Goal: Task Accomplishment & Management: Use online tool/utility

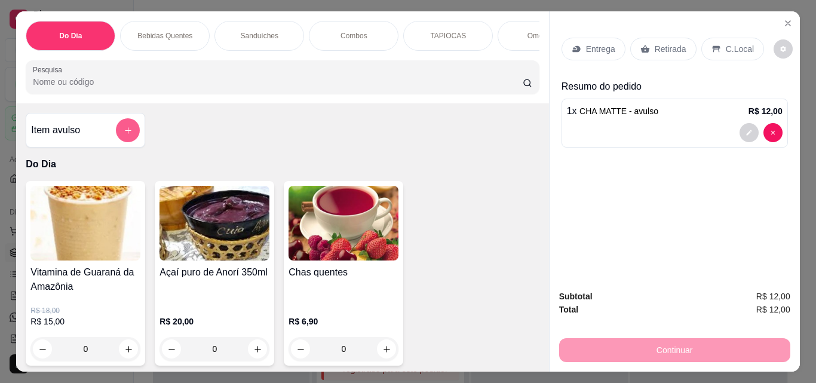
click at [127, 135] on icon "add-separate-item" at bounding box center [128, 130] width 9 height 9
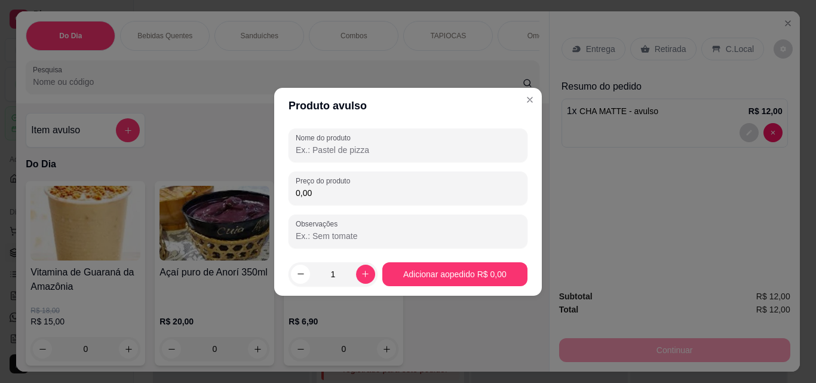
click at [410, 147] on input "Nome do produto" at bounding box center [408, 150] width 225 height 12
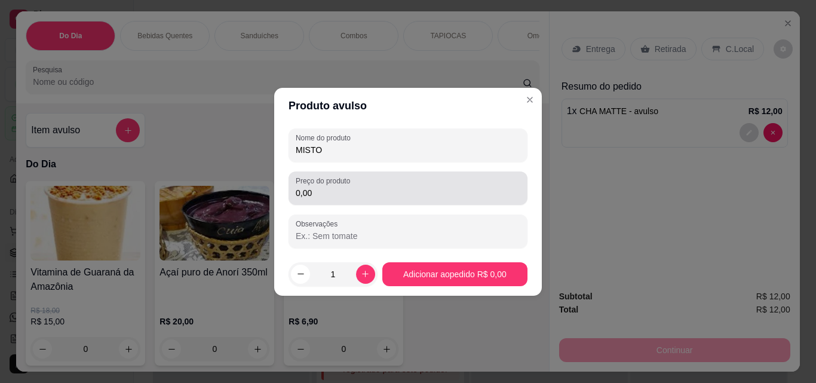
type input "MISTO"
click at [396, 192] on input "0,00" at bounding box center [408, 193] width 225 height 12
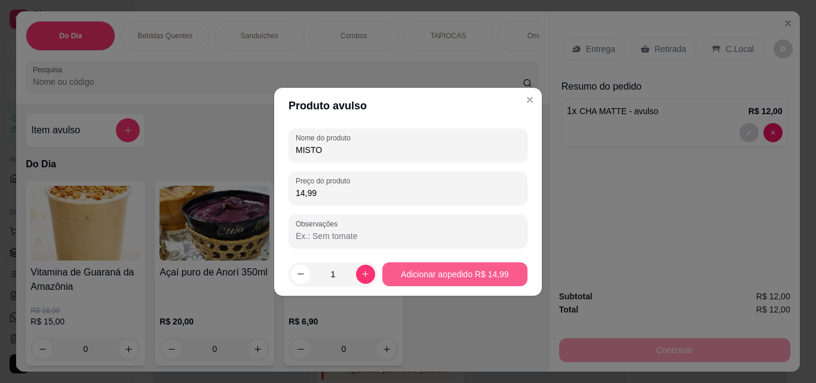
type input "14,99"
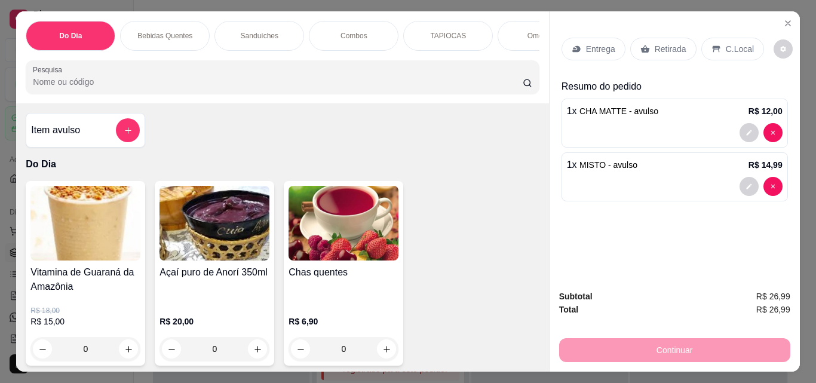
click at [726, 45] on p "C.Local" at bounding box center [740, 49] width 28 height 12
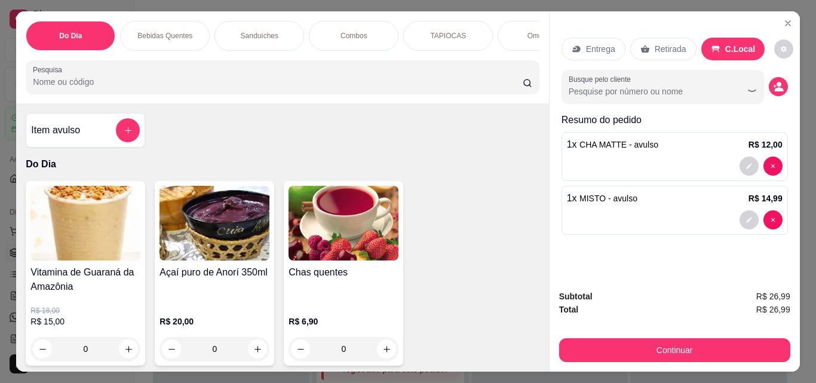
click at [680, 41] on div "Retirada" at bounding box center [663, 49] width 66 height 23
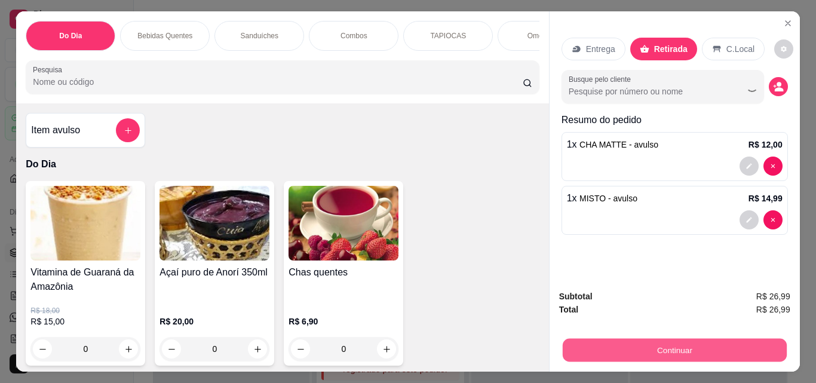
click at [633, 344] on button "Continuar" at bounding box center [674, 349] width 224 height 23
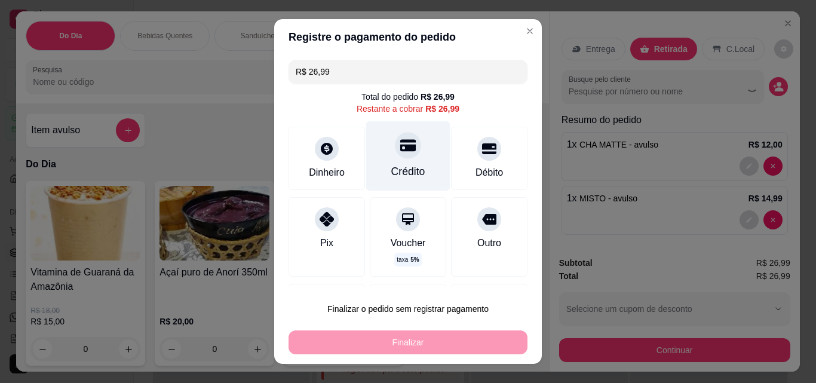
click at [403, 184] on div "Crédito" at bounding box center [408, 156] width 84 height 70
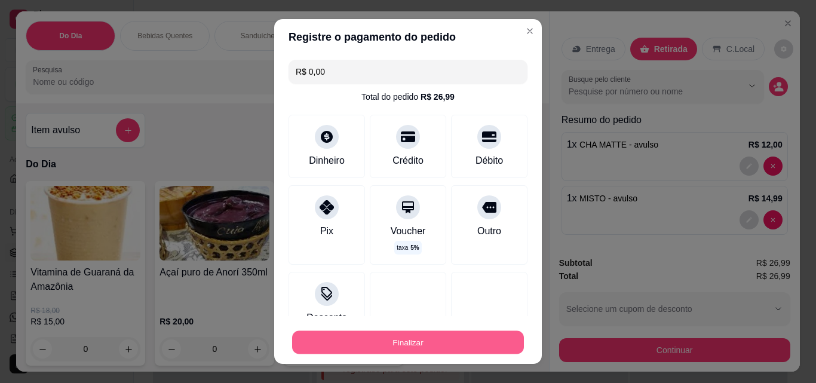
click at [403, 351] on button "Finalizar" at bounding box center [408, 342] width 232 height 23
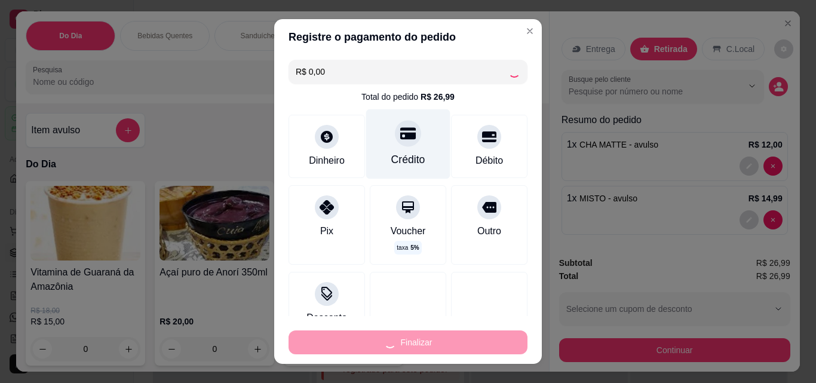
click at [381, 134] on div "Crédito" at bounding box center [408, 144] width 84 height 70
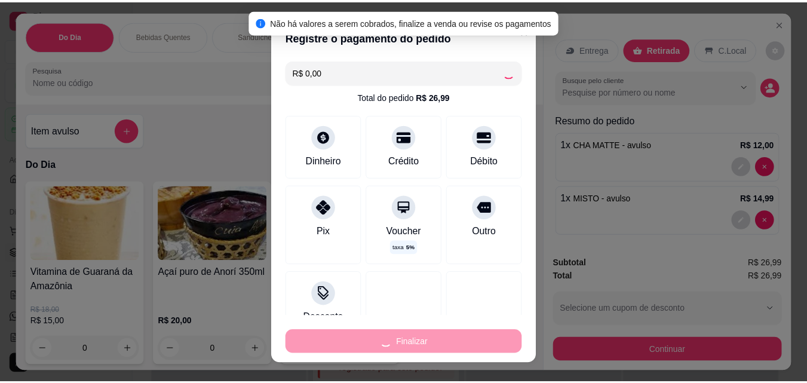
scroll to position [86, 0]
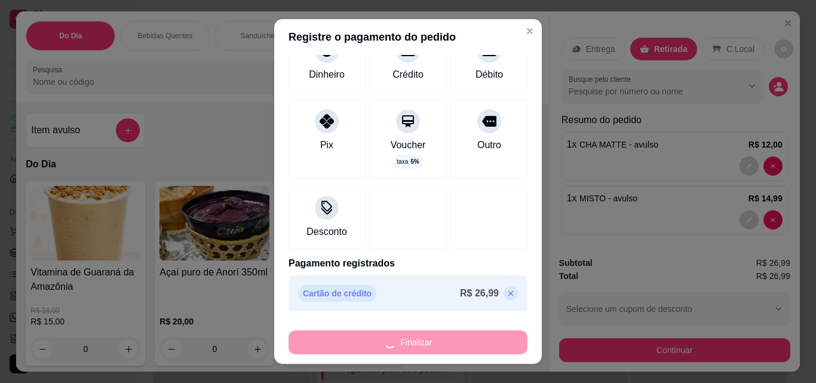
click at [336, 347] on div "Finalizar" at bounding box center [408, 342] width 239 height 24
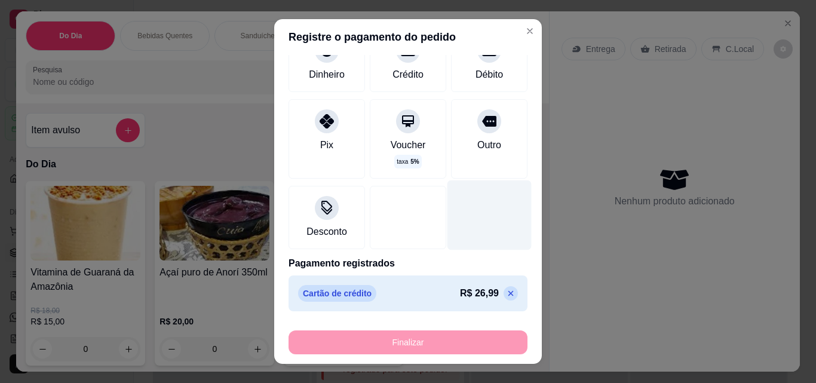
type input "-R$ 26,99"
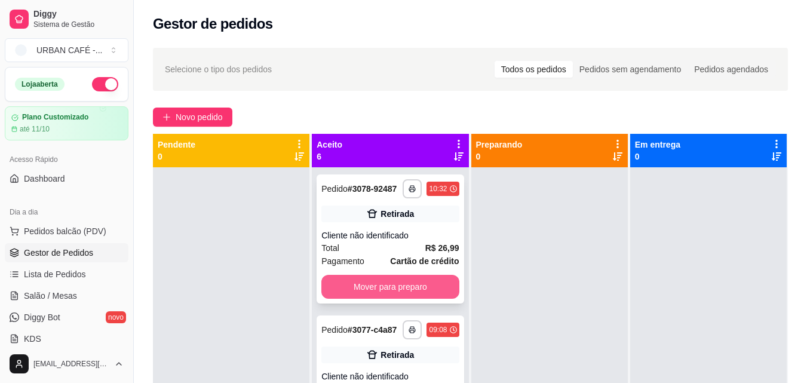
click at [404, 287] on button "Mover para preparo" at bounding box center [389, 287] width 137 height 24
click at [425, 293] on div "Mover para preparo" at bounding box center [389, 287] width 137 height 24
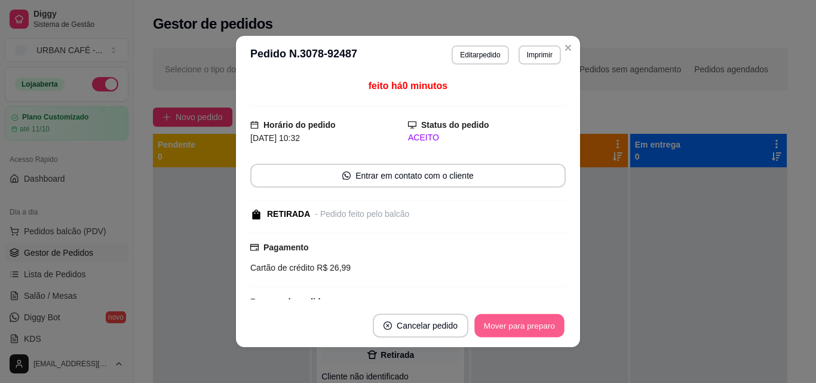
click at [545, 329] on button "Mover para preparo" at bounding box center [519, 325] width 90 height 23
click at [544, 329] on div "Mover para preparo" at bounding box center [510, 326] width 109 height 24
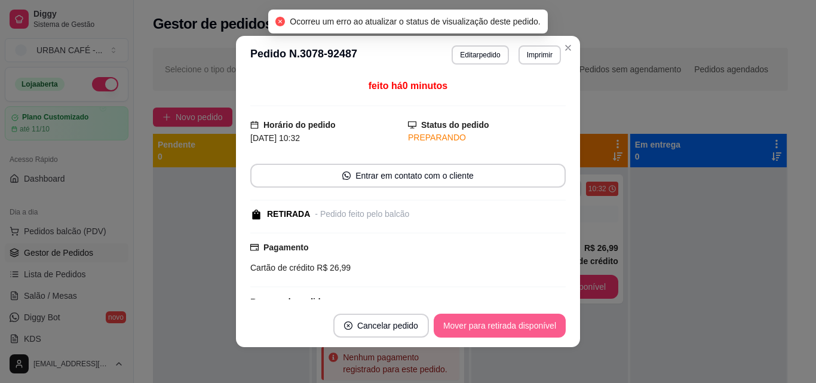
click at [544, 329] on button "Mover para retirada disponível" at bounding box center [500, 326] width 132 height 24
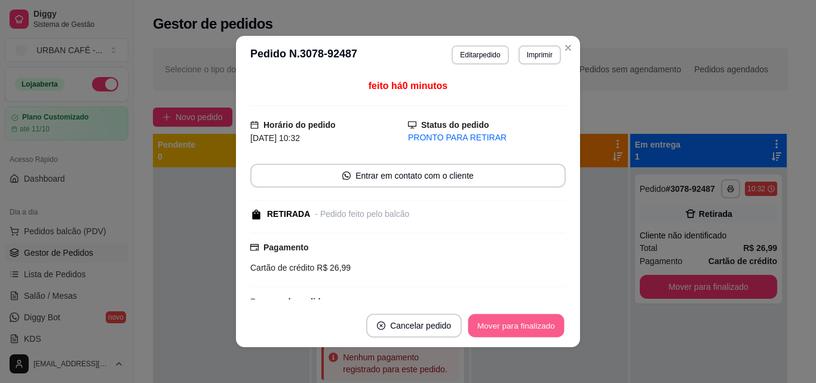
click at [544, 329] on button "Mover para finalizado" at bounding box center [516, 325] width 96 height 23
click at [544, 329] on div "Mover para finalizado" at bounding box center [508, 326] width 116 height 24
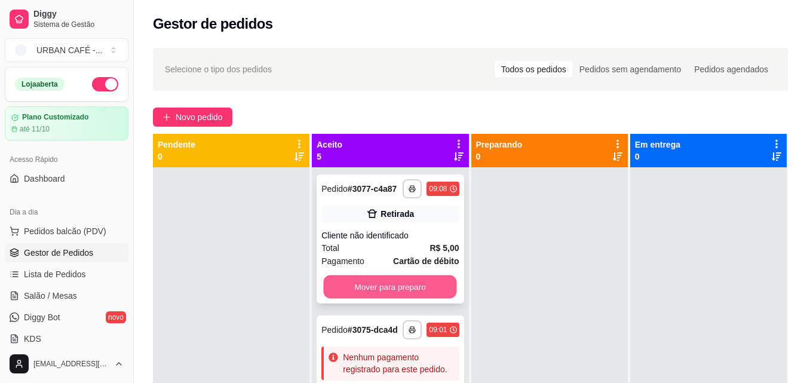
click at [424, 296] on button "Mover para preparo" at bounding box center [390, 286] width 133 height 23
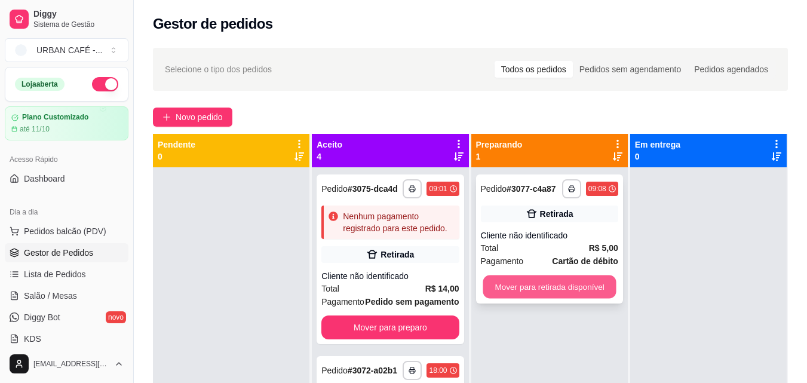
click at [556, 291] on button "Mover para retirada disponível" at bounding box center [549, 286] width 133 height 23
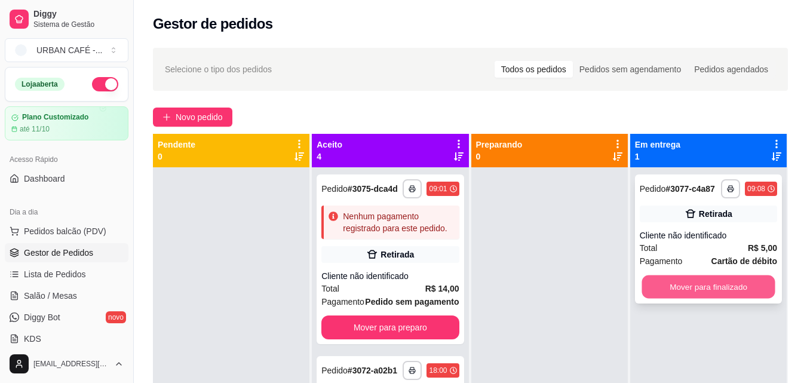
click at [692, 298] on button "Mover para finalizado" at bounding box center [708, 286] width 133 height 23
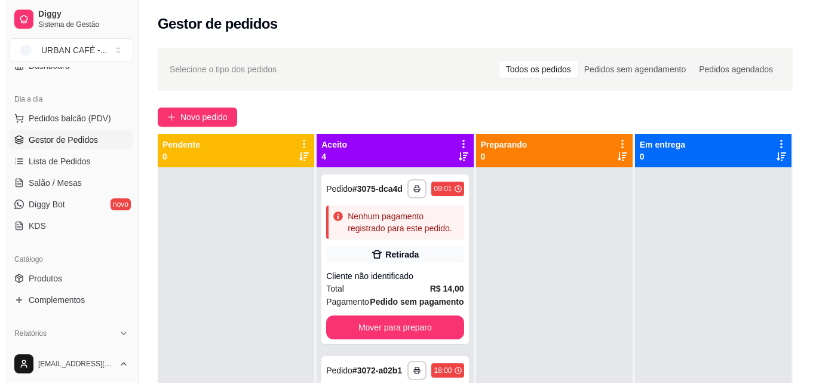
scroll to position [477, 0]
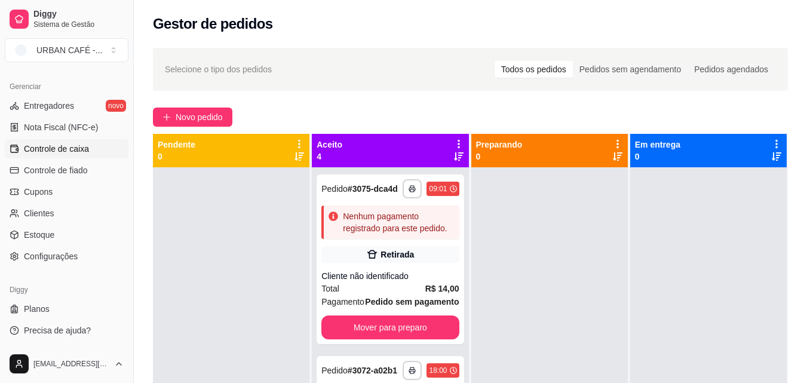
click at [95, 148] on link "Controle de caixa" at bounding box center [67, 148] width 124 height 19
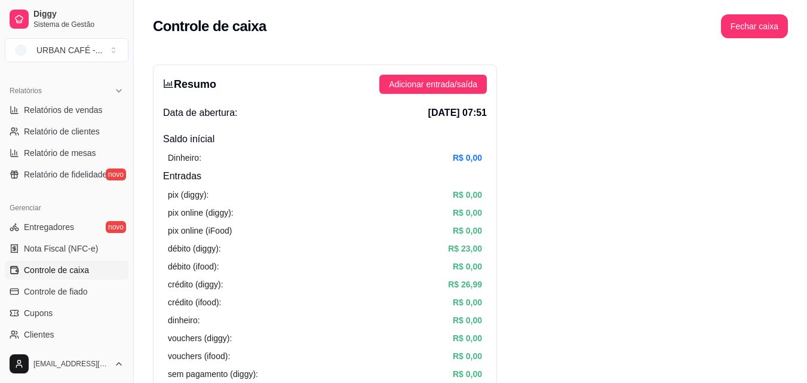
click at [122, 119] on div "Relatórios Relatórios de vendas Relatório de clientes Relatório de mesas Relató…" at bounding box center [66, 132] width 133 height 112
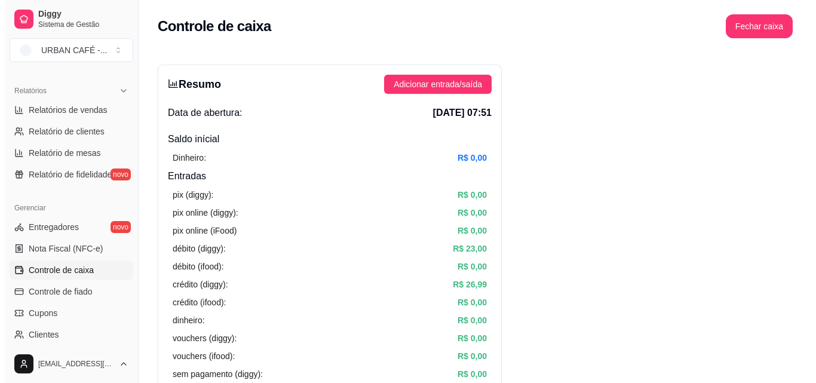
scroll to position [112, 0]
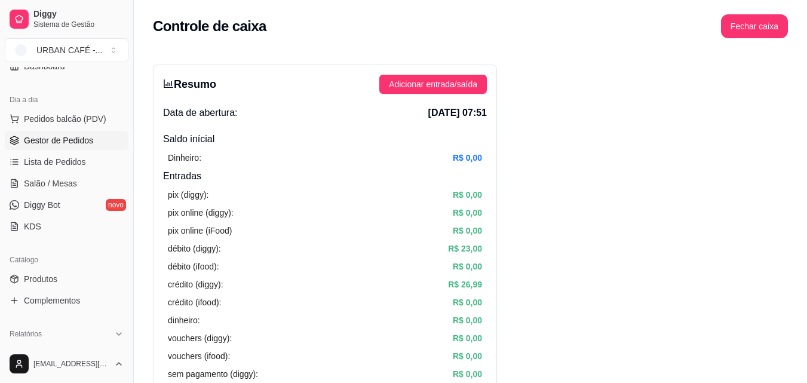
click at [84, 137] on span "Gestor de Pedidos" at bounding box center [58, 140] width 69 height 12
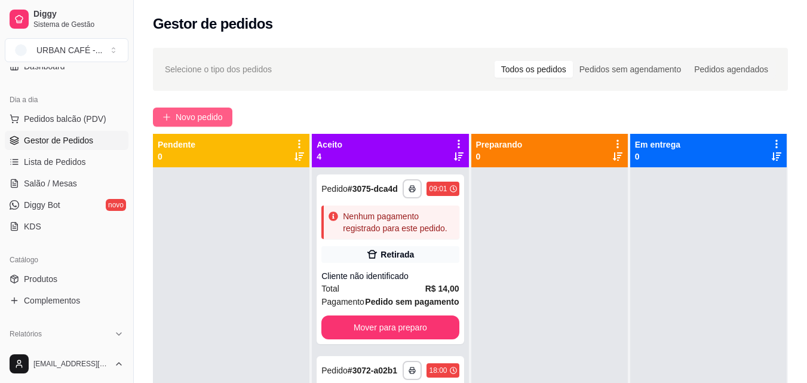
click at [197, 116] on span "Novo pedido" at bounding box center [199, 117] width 47 height 13
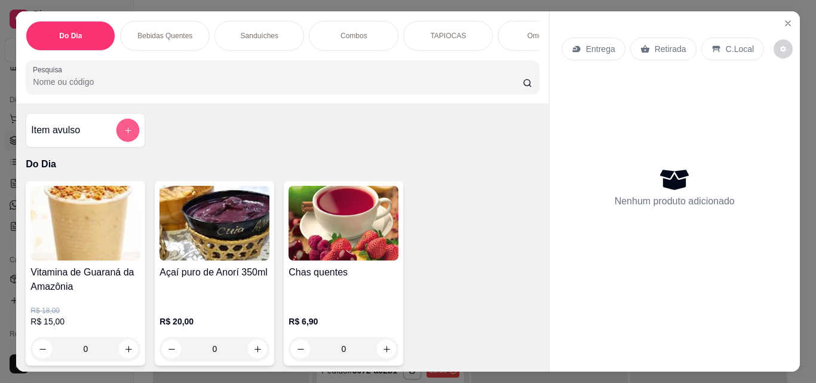
click at [124, 133] on icon "add-separate-item" at bounding box center [128, 130] width 9 height 9
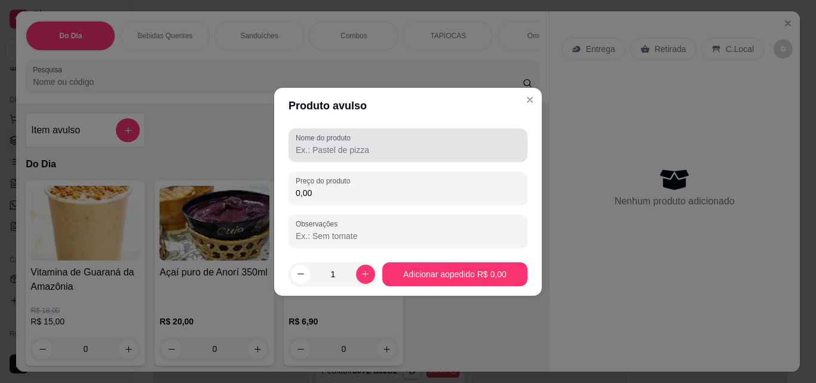
click at [364, 138] on div at bounding box center [408, 145] width 225 height 24
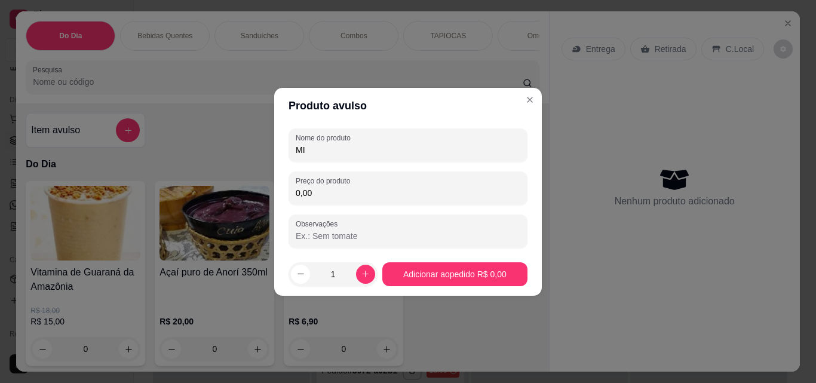
type input "M"
type input "O"
type input "b"
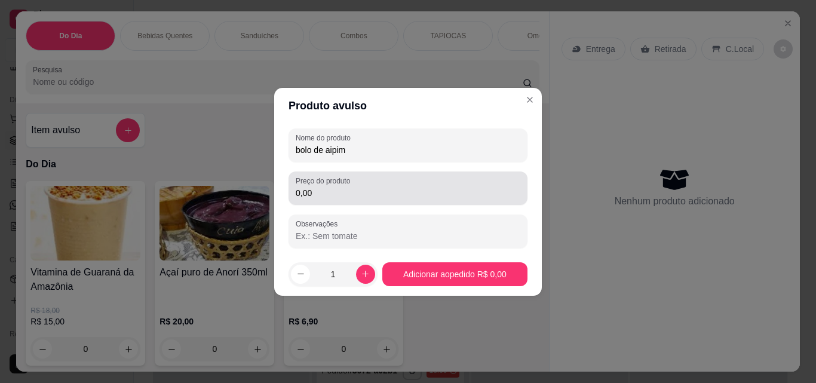
type input "bolo de aipim"
click at [375, 180] on div "0,00" at bounding box center [408, 188] width 225 height 24
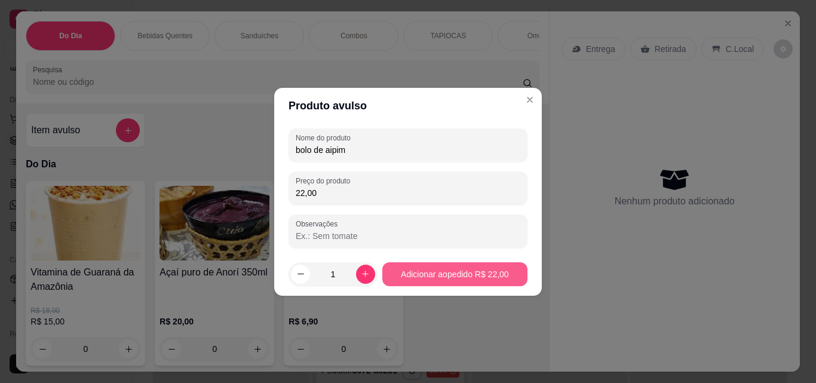
type input "22,00"
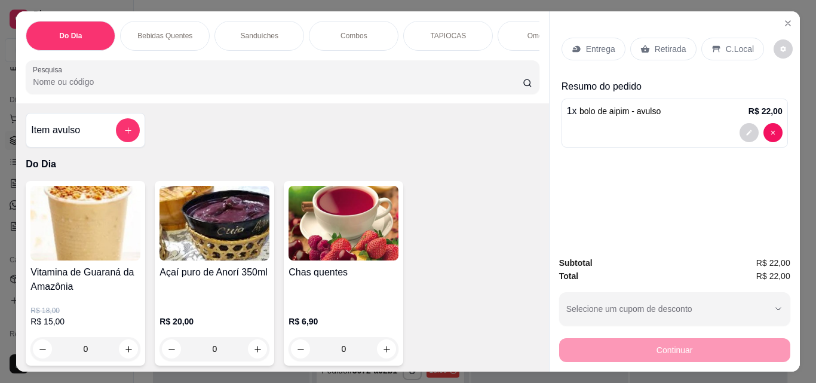
click at [672, 43] on p "Retirada" at bounding box center [671, 49] width 32 height 12
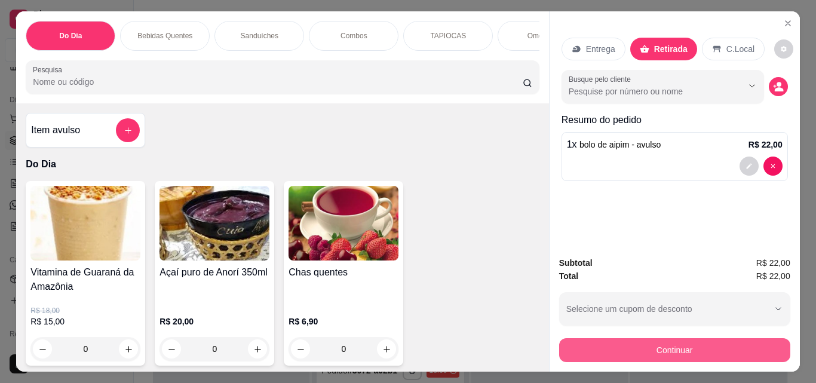
click at [677, 342] on button "Continuar" at bounding box center [674, 350] width 231 height 24
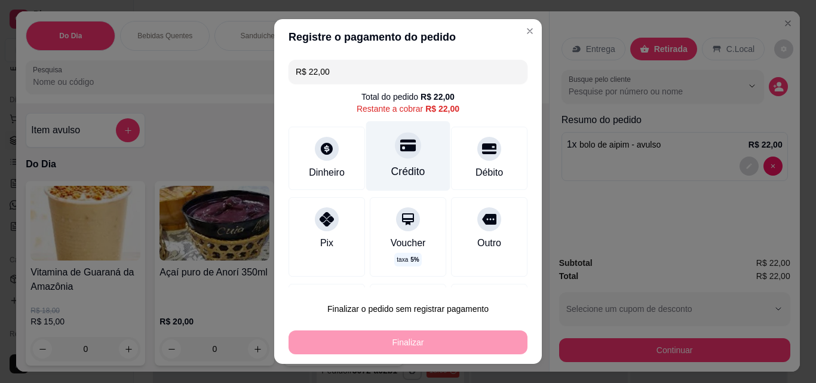
click at [391, 162] on div "Crédito" at bounding box center [408, 156] width 84 height 70
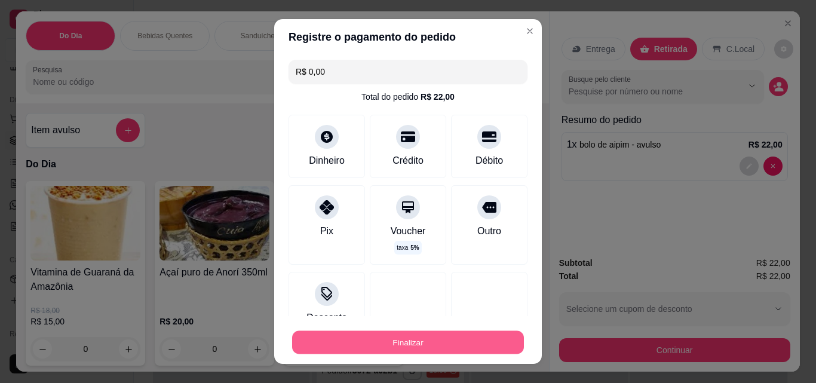
click at [441, 341] on button "Finalizar" at bounding box center [408, 342] width 232 height 23
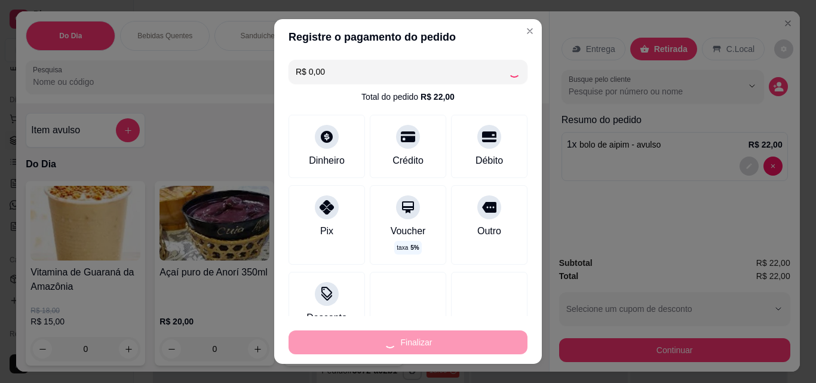
click at [441, 341] on div "Finalizar" at bounding box center [408, 342] width 239 height 24
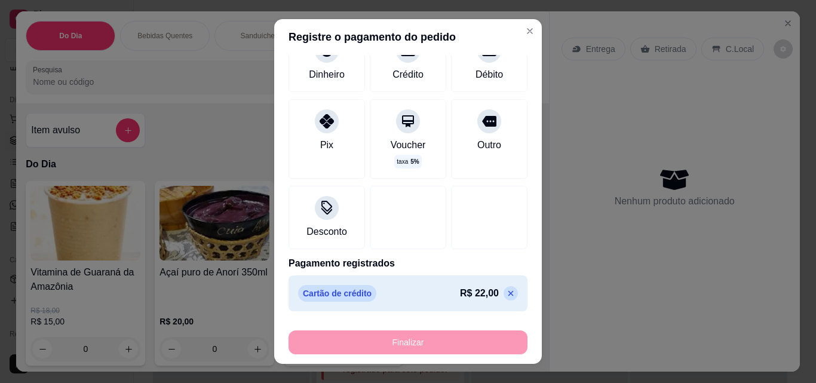
type input "-R$ 22,00"
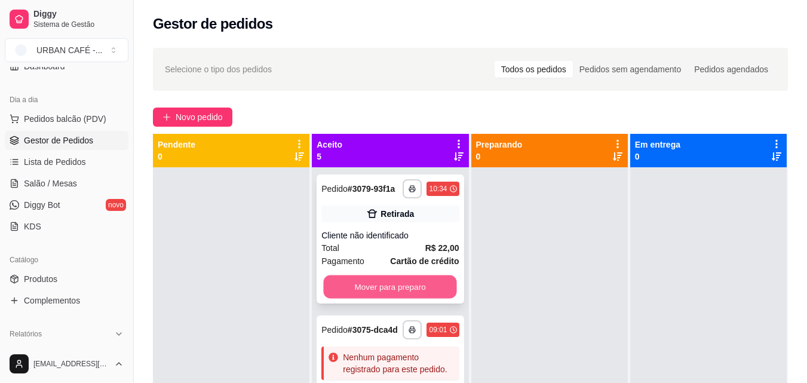
click at [424, 298] on button "Mover para preparo" at bounding box center [390, 286] width 133 height 23
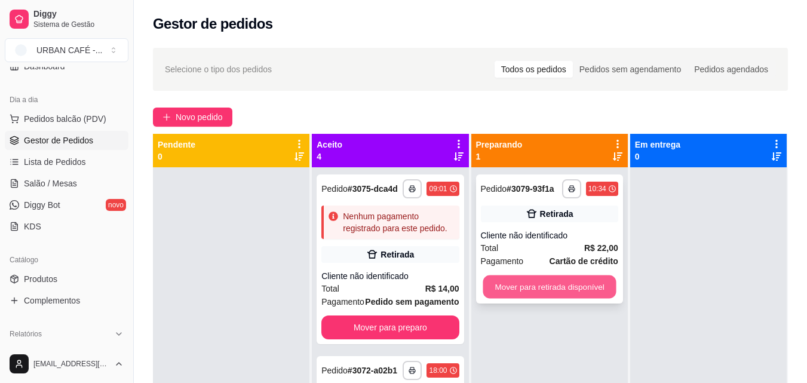
click at [568, 289] on button "Mover para retirada disponível" at bounding box center [549, 286] width 133 height 23
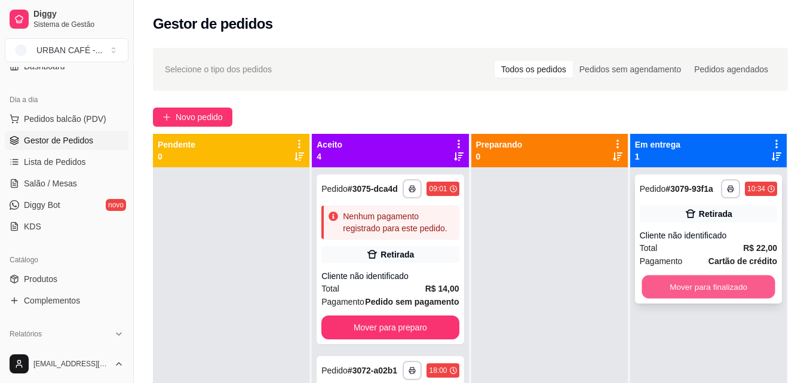
click at [753, 296] on button "Mover para finalizado" at bounding box center [708, 286] width 133 height 23
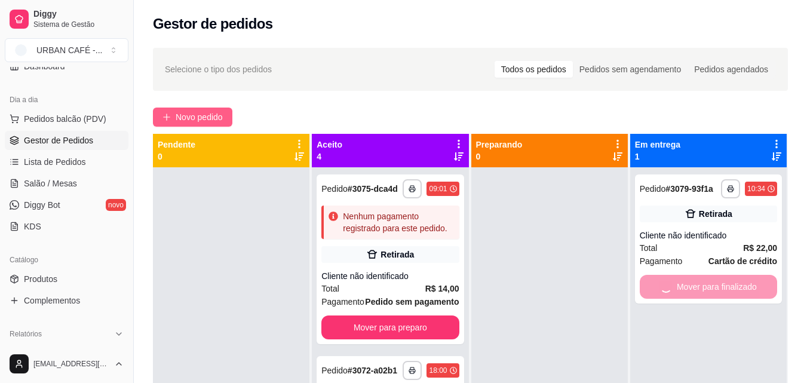
click at [196, 111] on span "Novo pedido" at bounding box center [199, 117] width 47 height 13
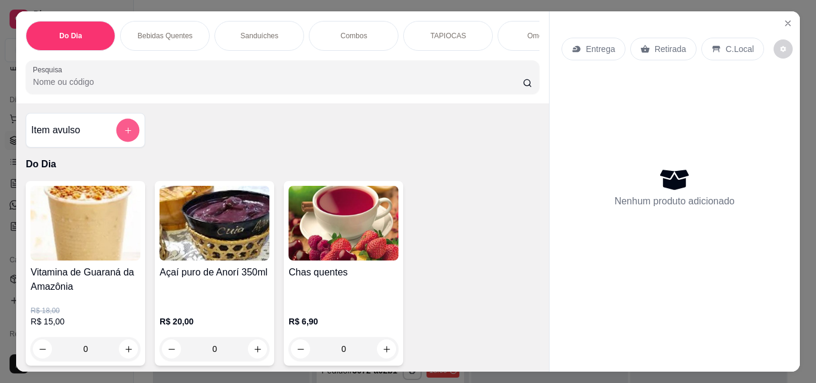
click at [122, 142] on button "add-separate-item" at bounding box center [128, 130] width 23 height 23
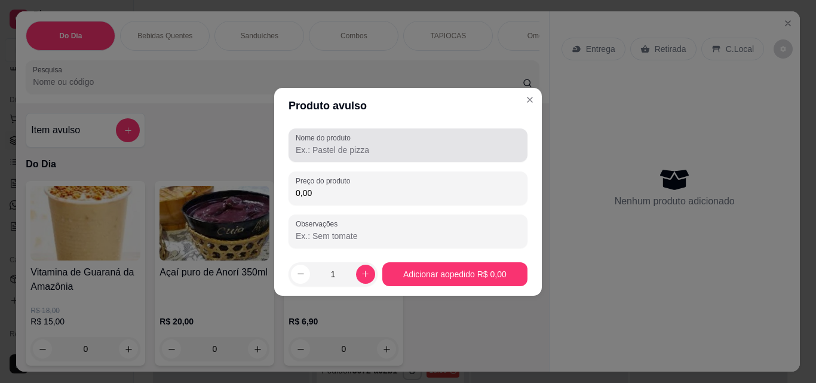
click at [372, 156] on div at bounding box center [408, 145] width 225 height 24
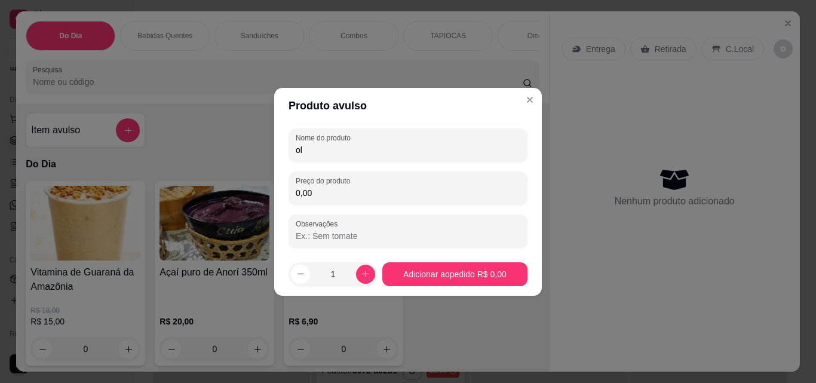
type input "o"
type input "ol"
